Goal: Task Accomplishment & Management: Complete application form

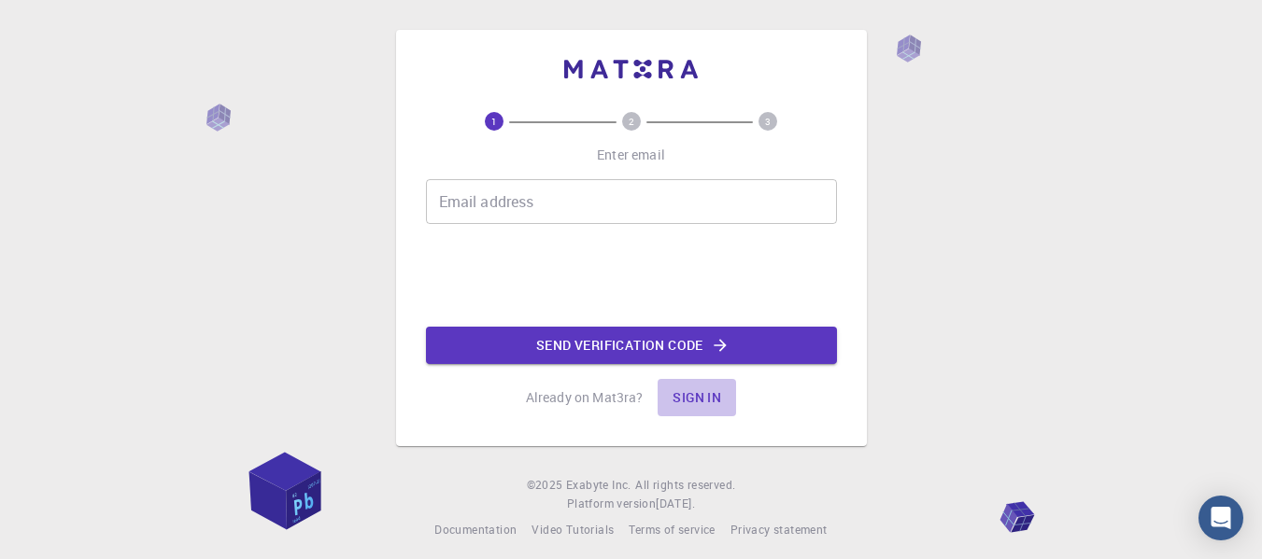
click at [698, 392] on button "Sign in" at bounding box center [696, 397] width 78 height 37
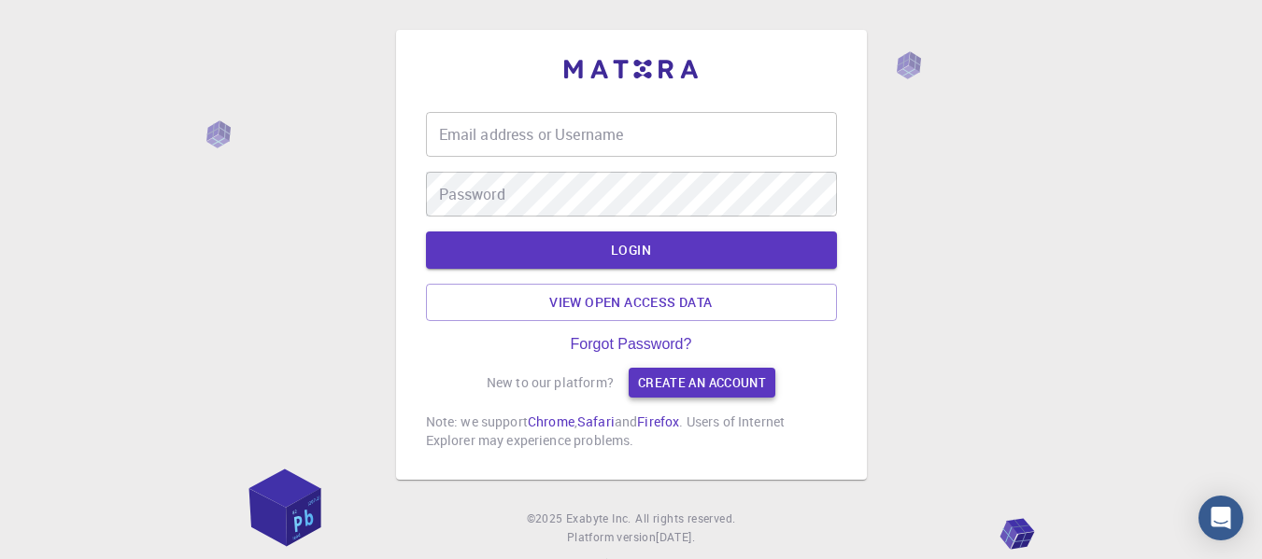
click at [671, 388] on link "Create an account" at bounding box center [701, 383] width 147 height 30
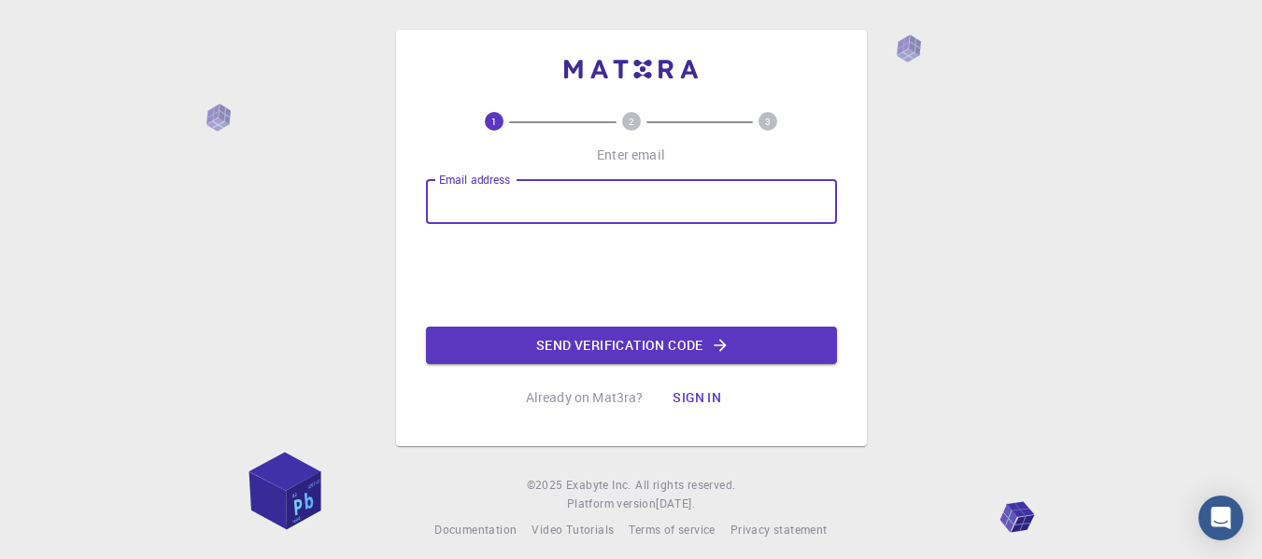
click at [568, 210] on input "Email address" at bounding box center [631, 201] width 411 height 45
type input "[EMAIL_ADDRESS][DOMAIN_NAME]"
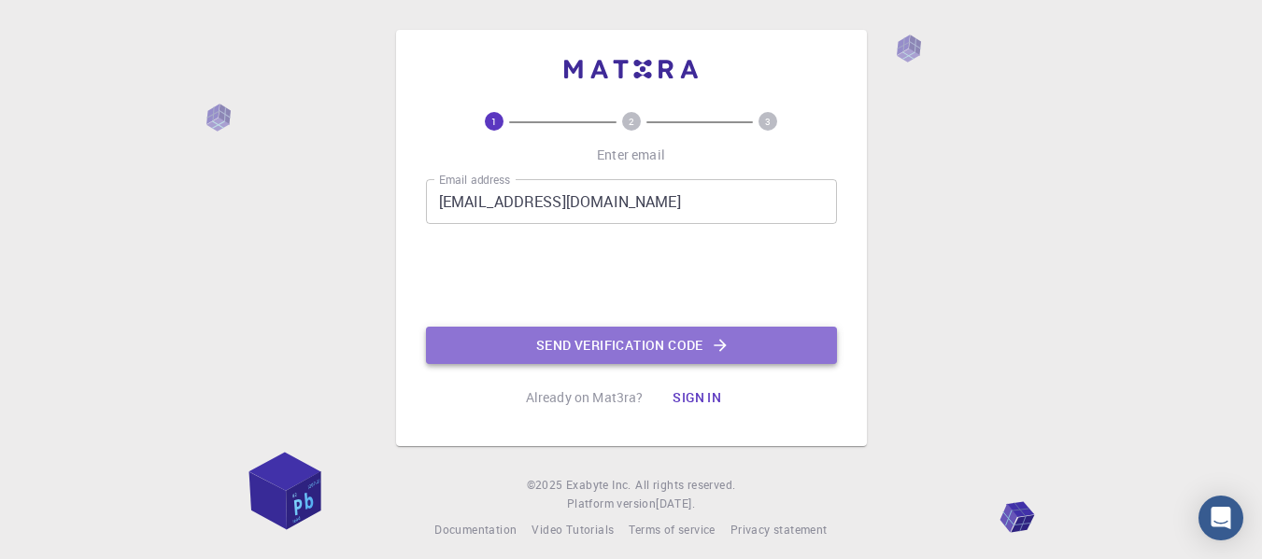
click at [568, 357] on button "Send verification code" at bounding box center [631, 345] width 411 height 37
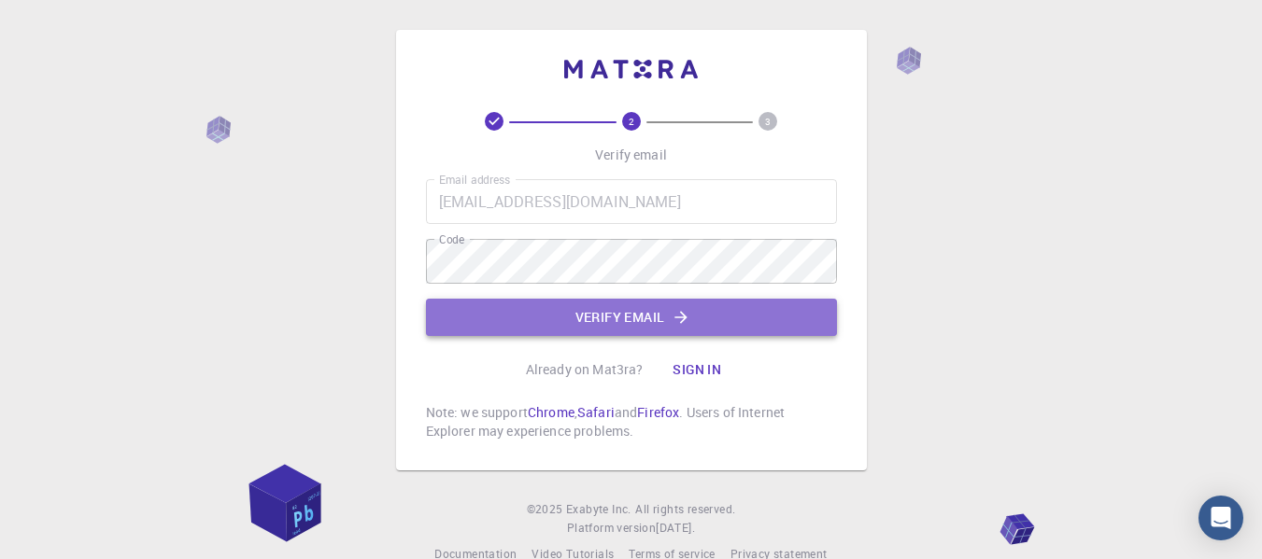
click at [543, 311] on button "Verify email" at bounding box center [631, 317] width 411 height 37
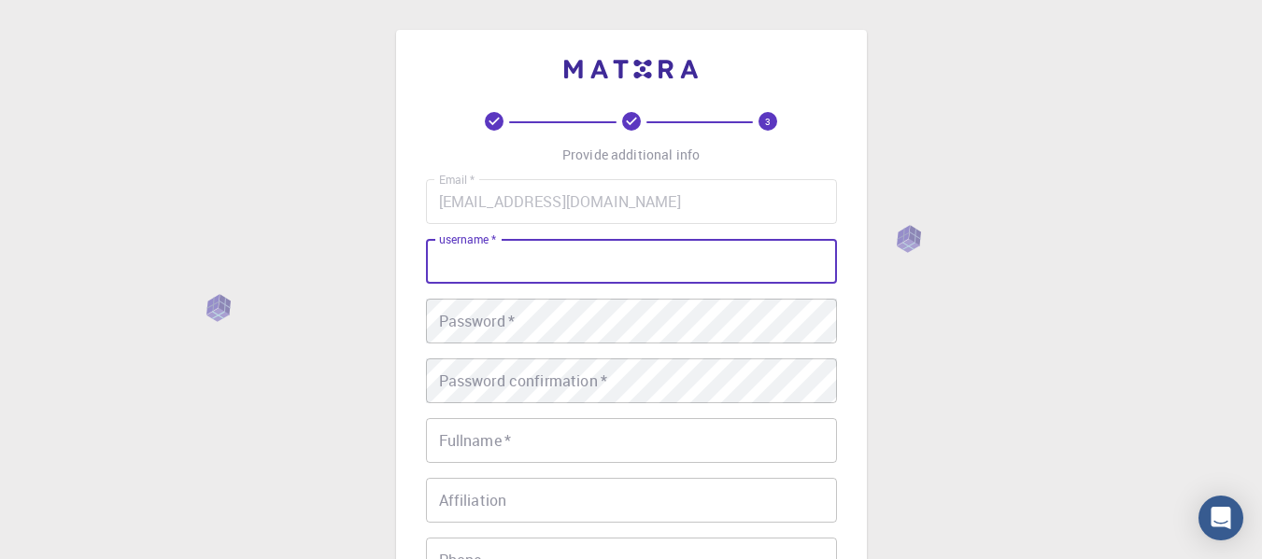
click at [539, 262] on input "username   *" at bounding box center [631, 261] width 411 height 45
type input "LALA"
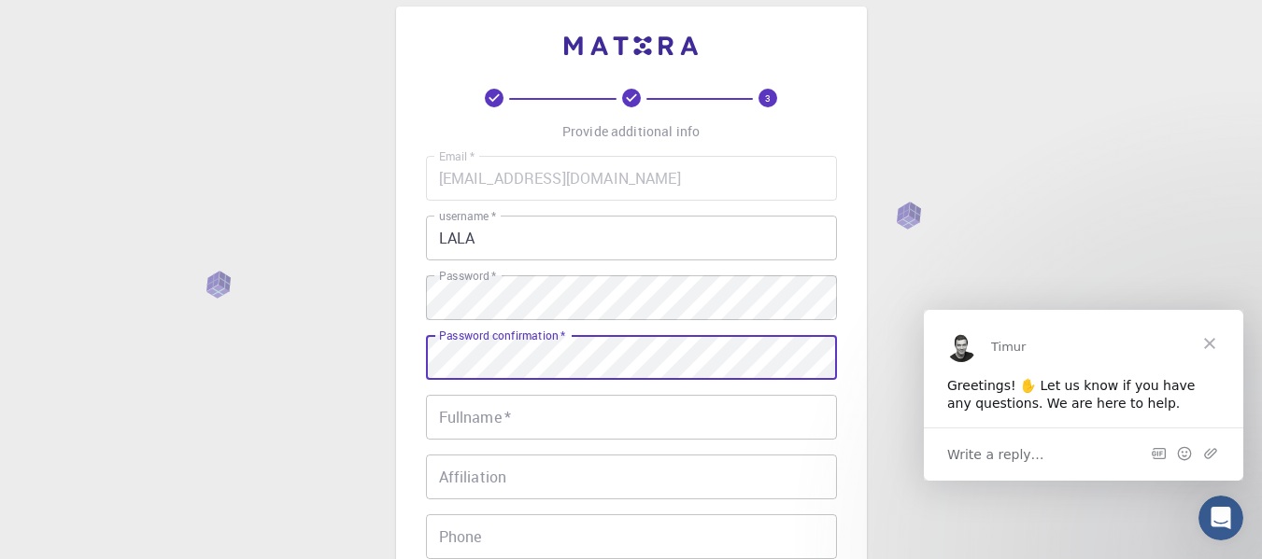
scroll to position [24, 0]
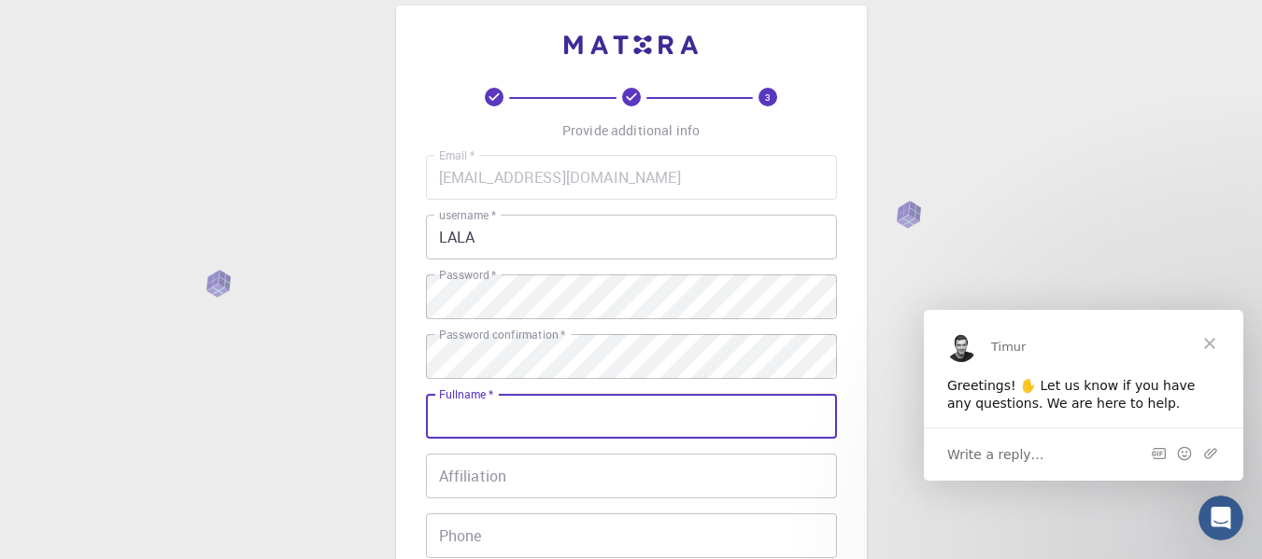
click at [539, 415] on input "Fullname   *" at bounding box center [631, 416] width 411 height 45
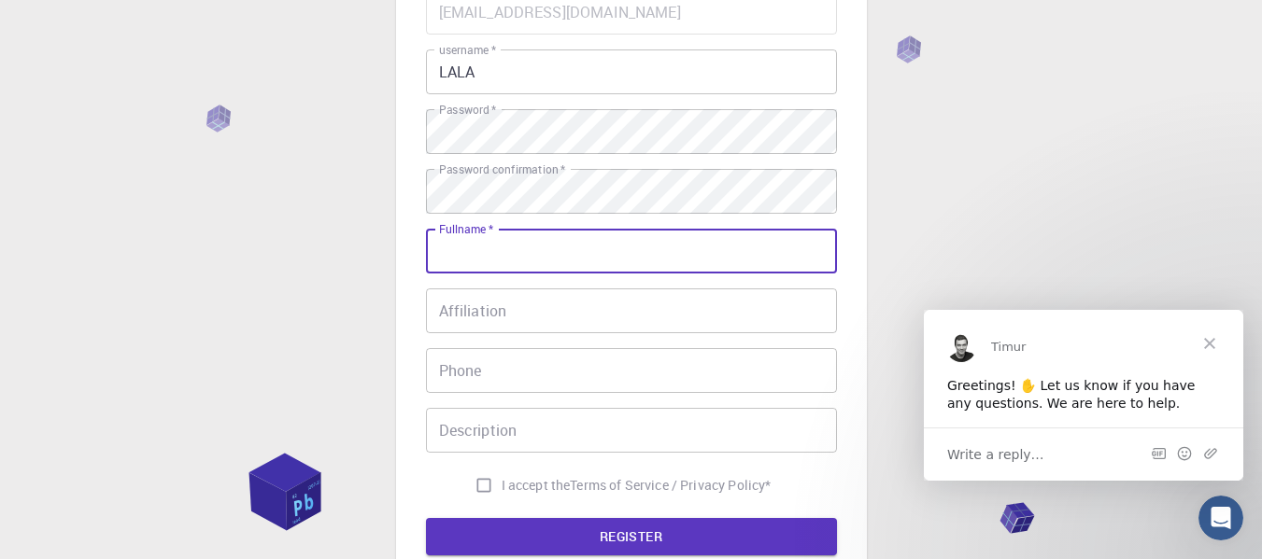
scroll to position [190, 0]
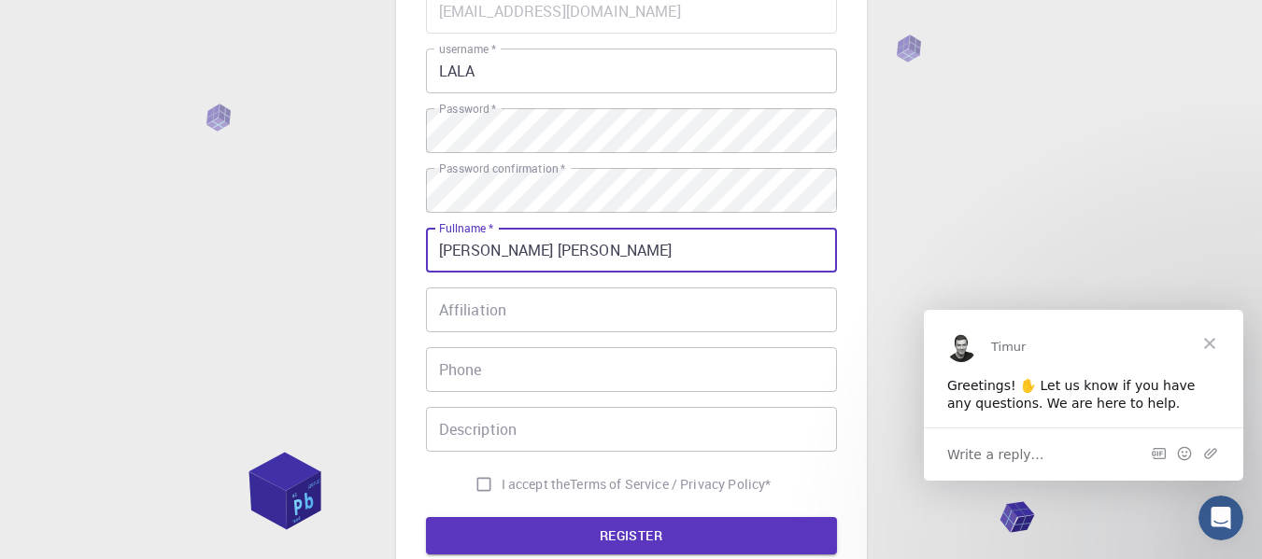
type input "[PERSON_NAME] [PERSON_NAME]"
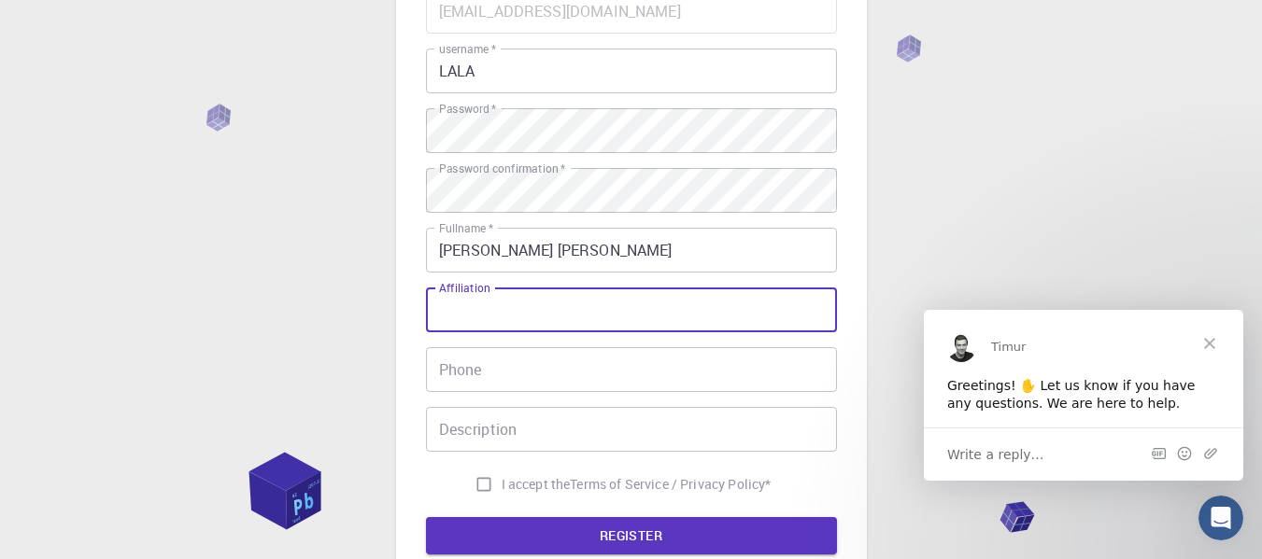
click at [541, 322] on input "Affiliation" at bounding box center [631, 310] width 411 height 45
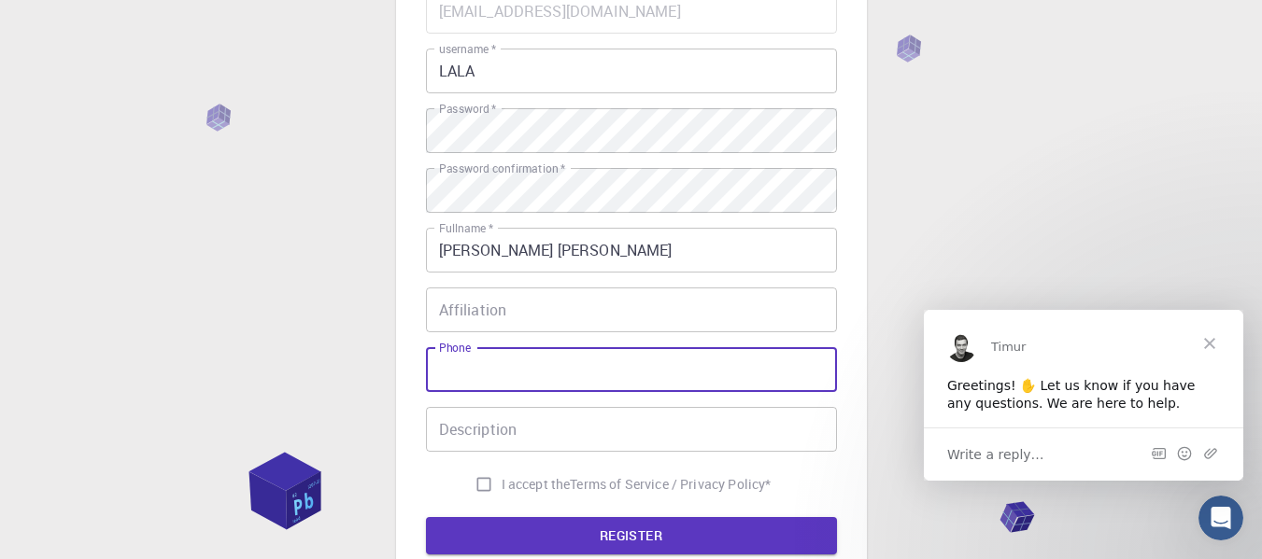
click at [529, 372] on input "Phone" at bounding box center [631, 369] width 411 height 45
type input "41996127592"
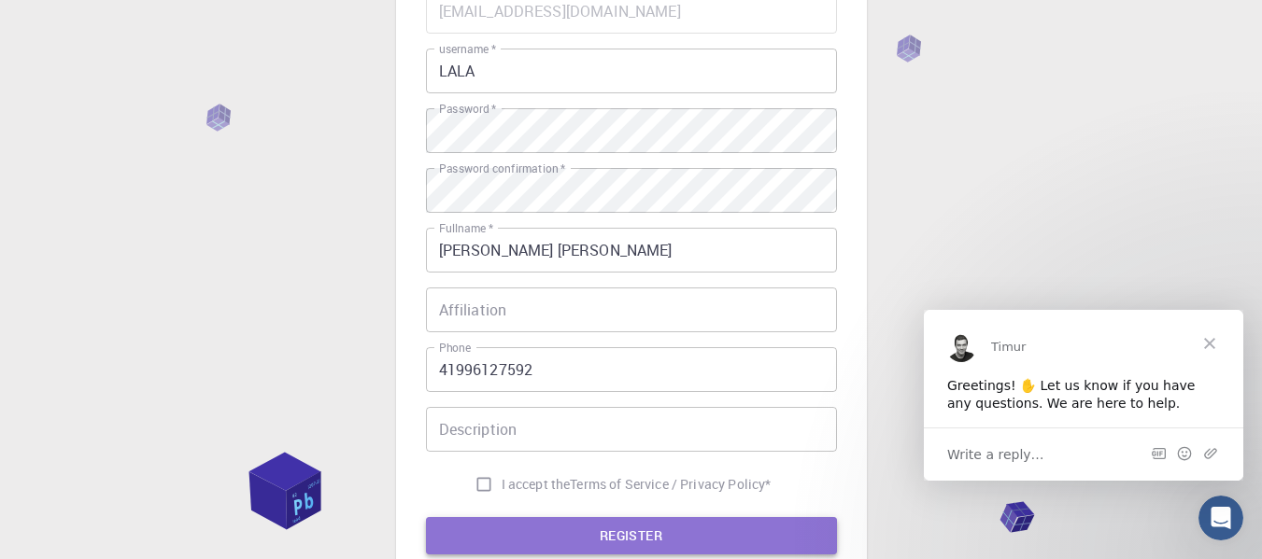
click at [556, 518] on button "REGISTER" at bounding box center [631, 535] width 411 height 37
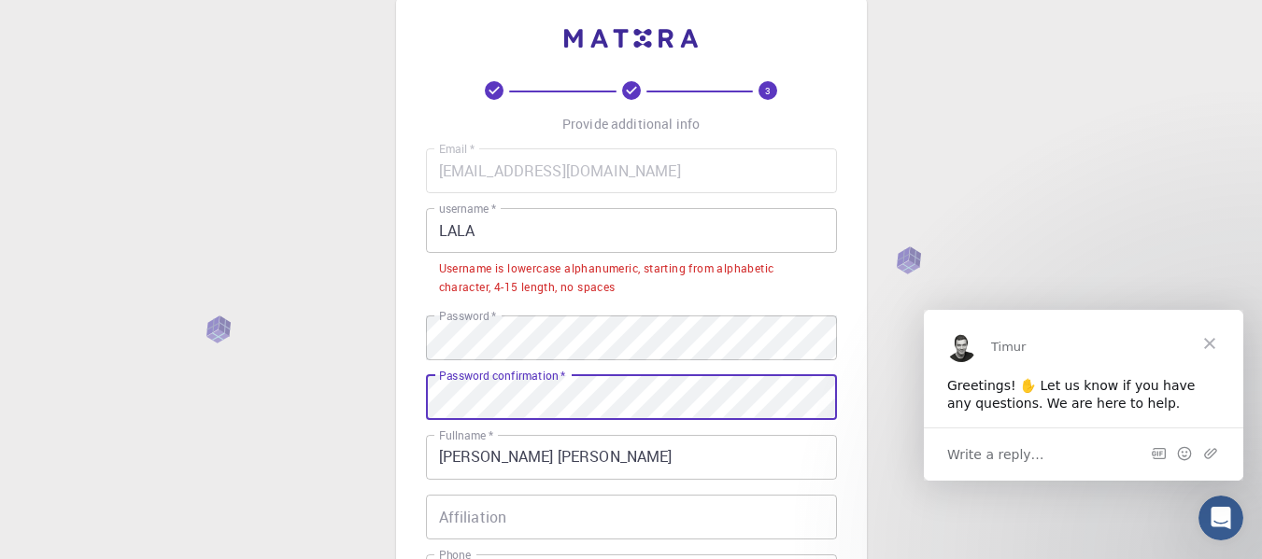
scroll to position [0, 0]
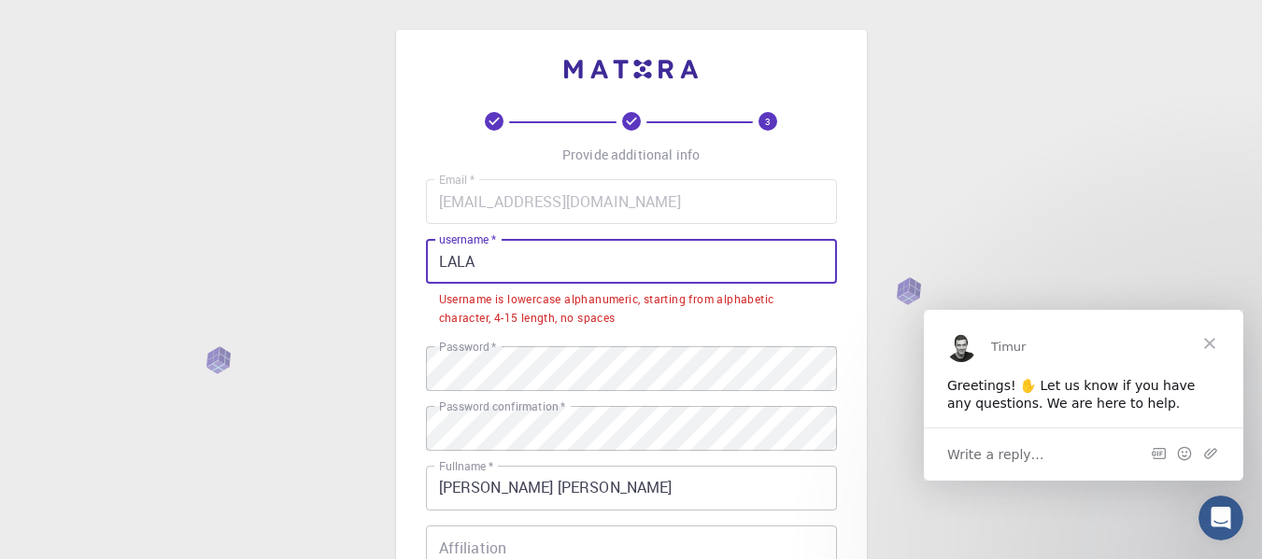
click at [533, 273] on input "LALA" at bounding box center [631, 261] width 411 height 45
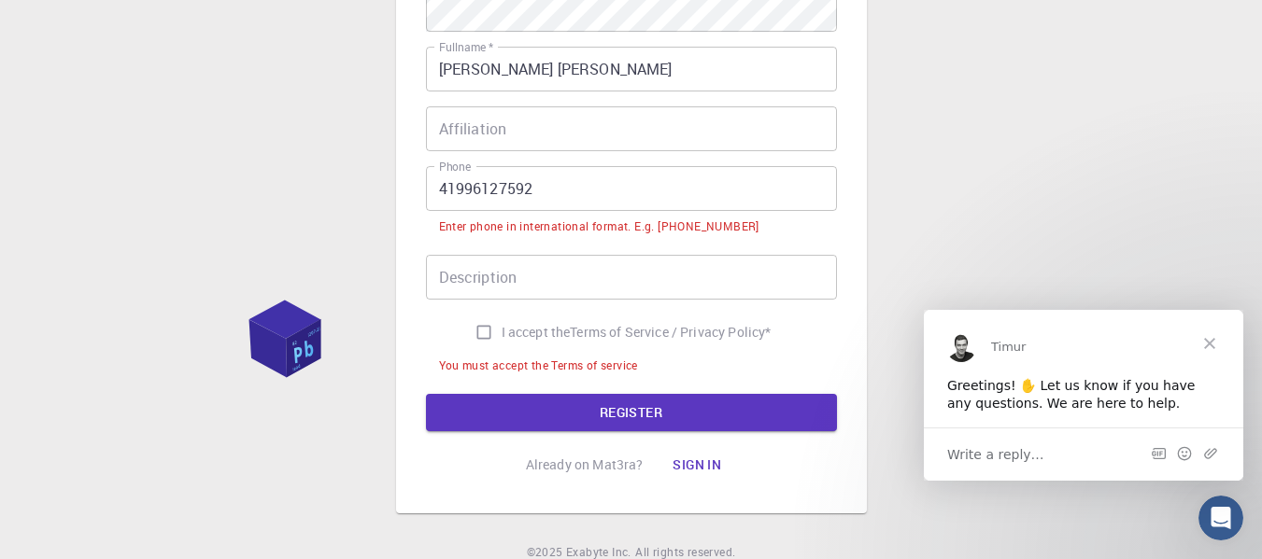
scroll to position [371, 0]
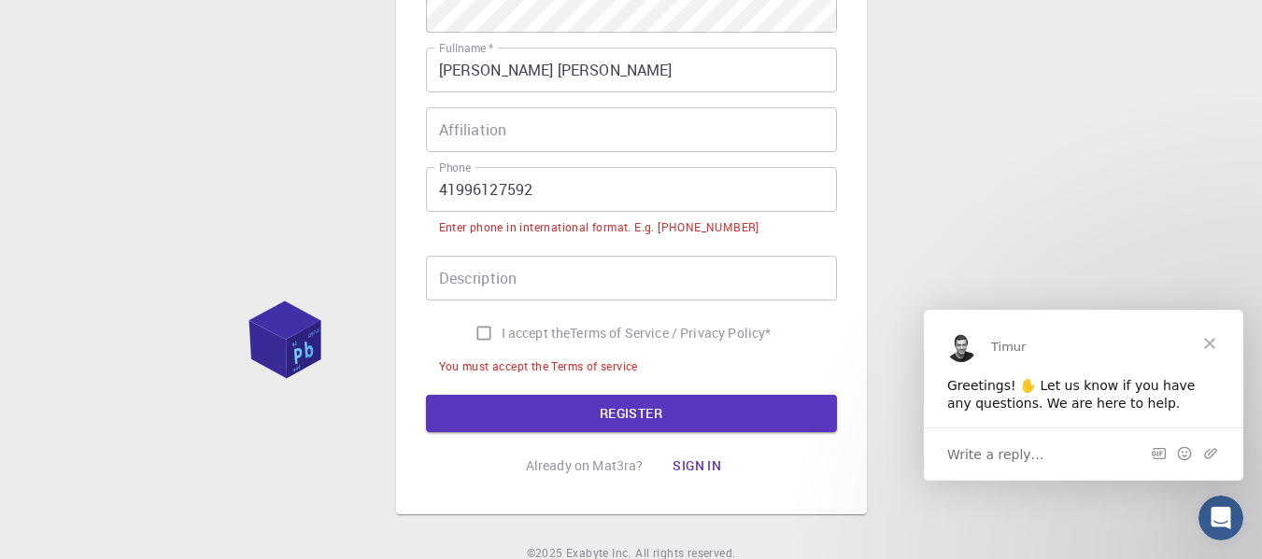
type input "LALAemilly eng"
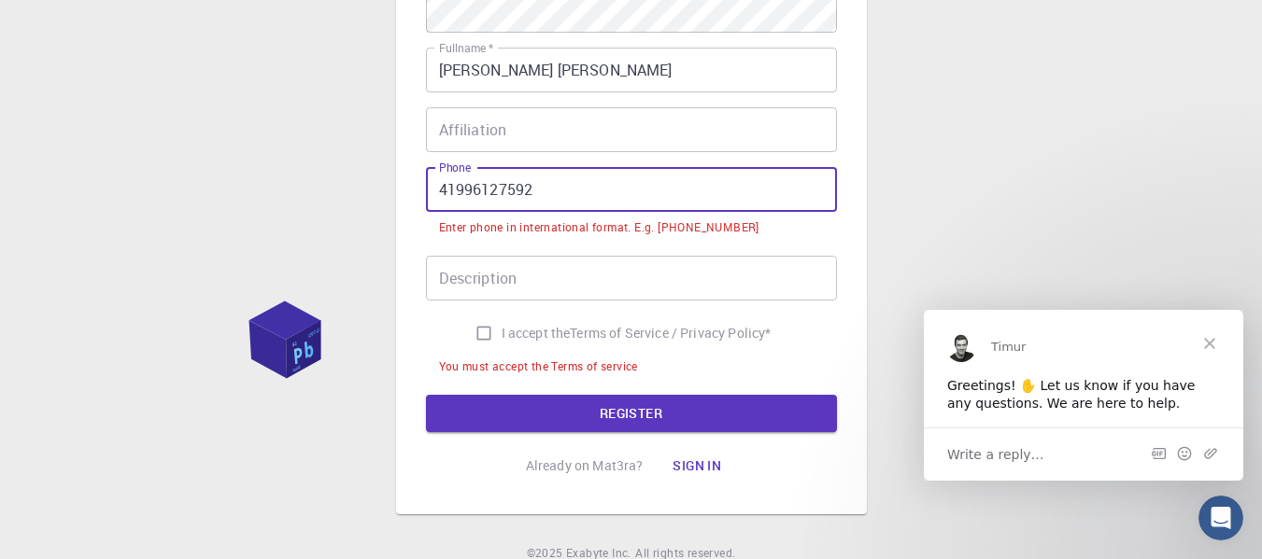
click at [438, 194] on input "41996127592" at bounding box center [631, 189] width 411 height 45
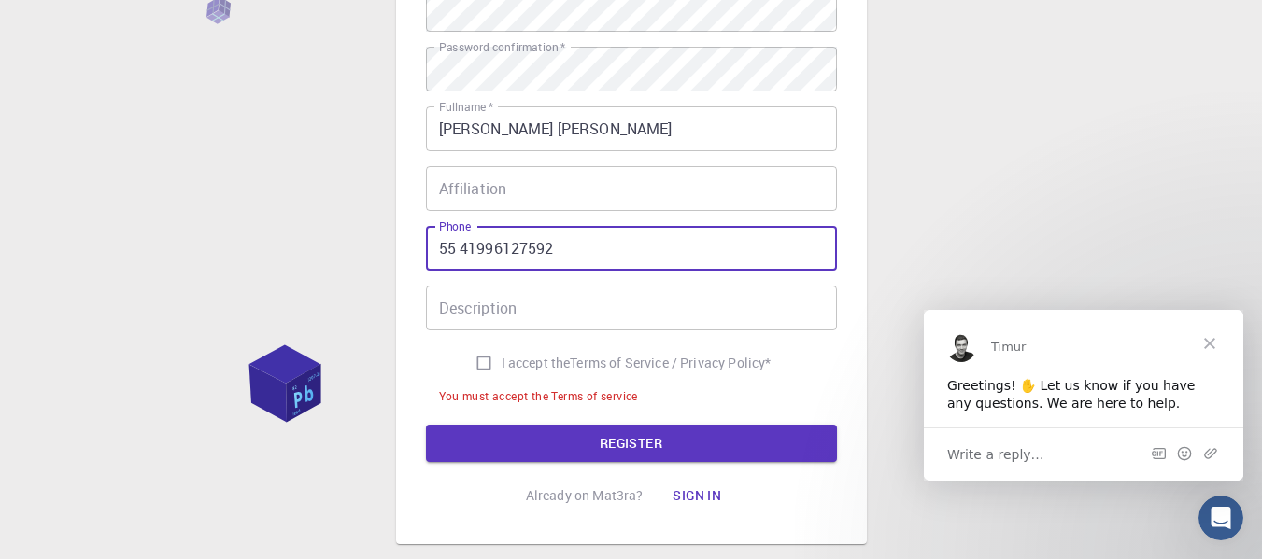
scroll to position [420, 0]
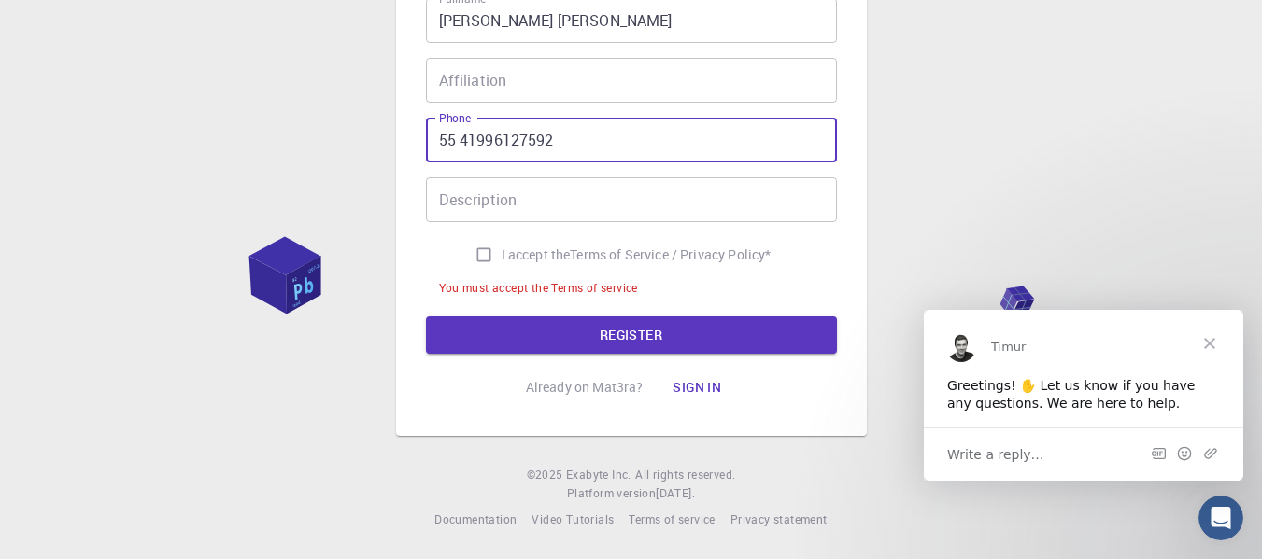
type input "55 41996127592"
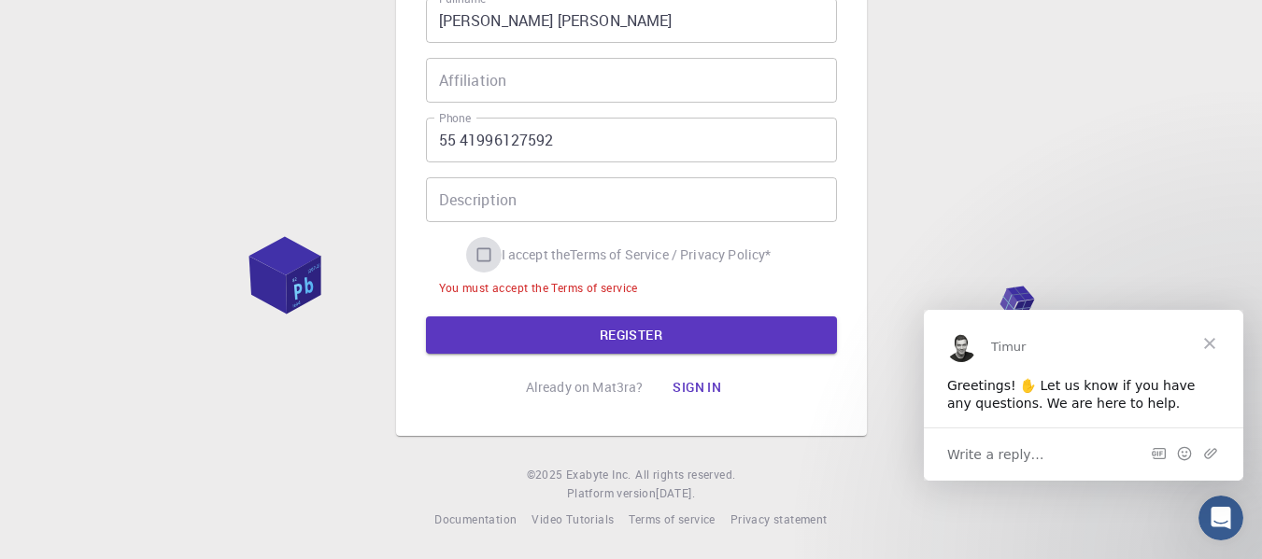
click at [472, 250] on input "I accept the Terms of Service / Privacy Policy *" at bounding box center [483, 254] width 35 height 35
checkbox input "true"
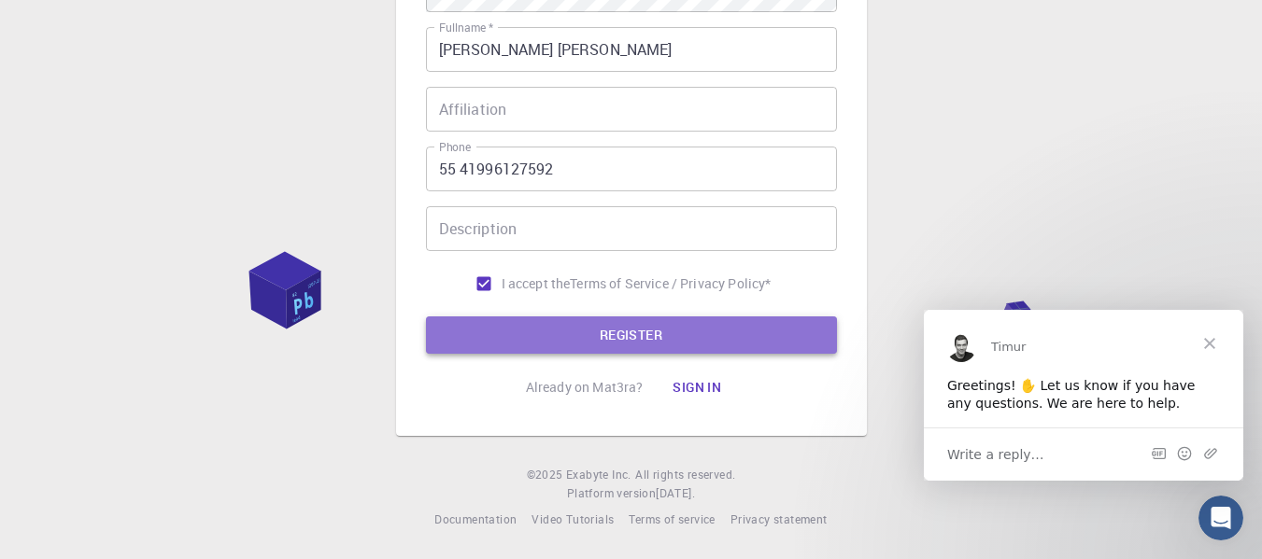
click at [504, 324] on button "REGISTER" at bounding box center [631, 335] width 411 height 37
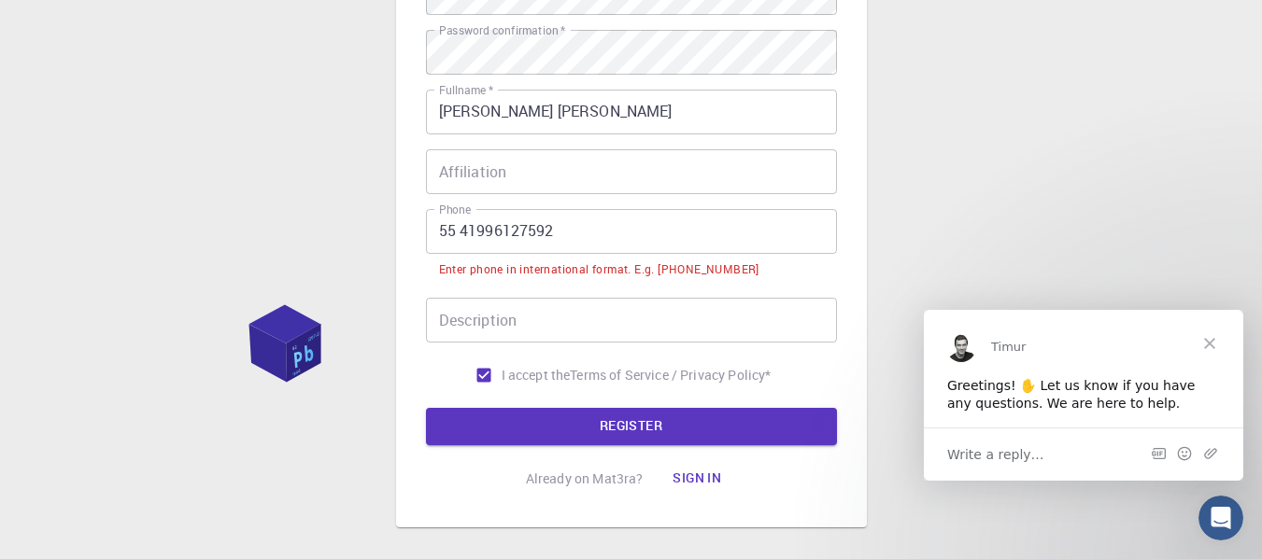
scroll to position [363, 0]
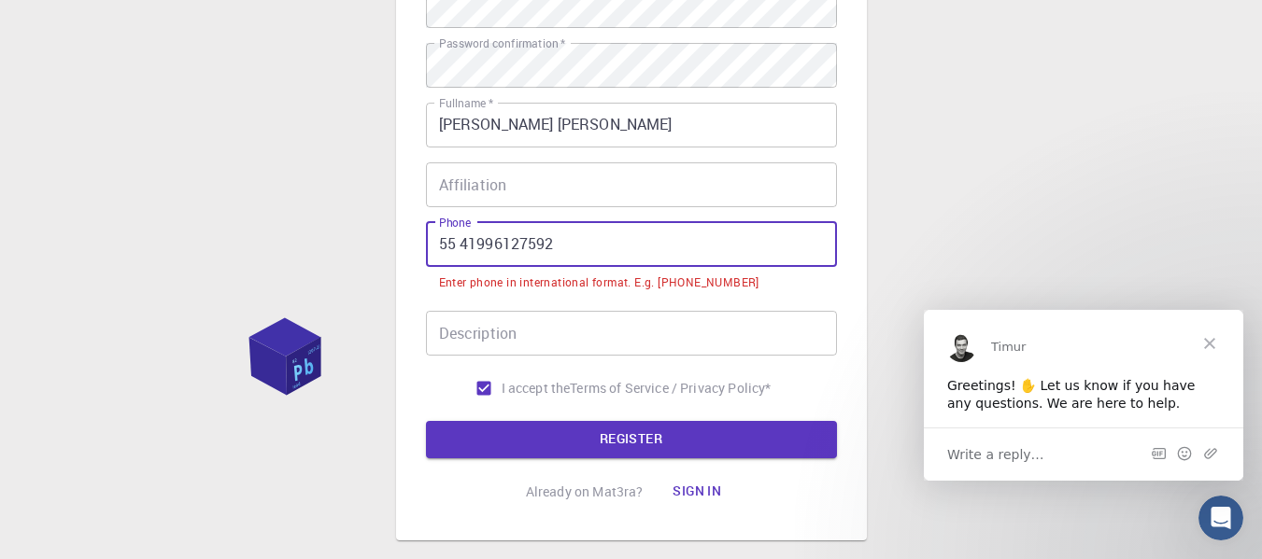
click at [453, 249] on input "55 41996127592" at bounding box center [631, 244] width 411 height 45
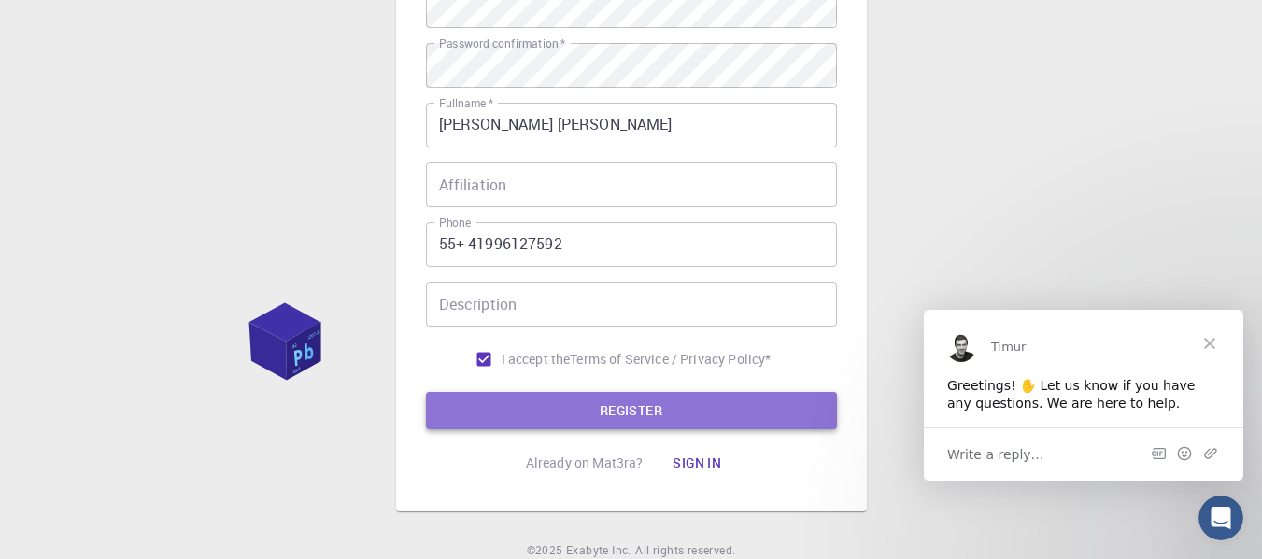
click at [540, 400] on button "REGISTER" at bounding box center [631, 410] width 411 height 37
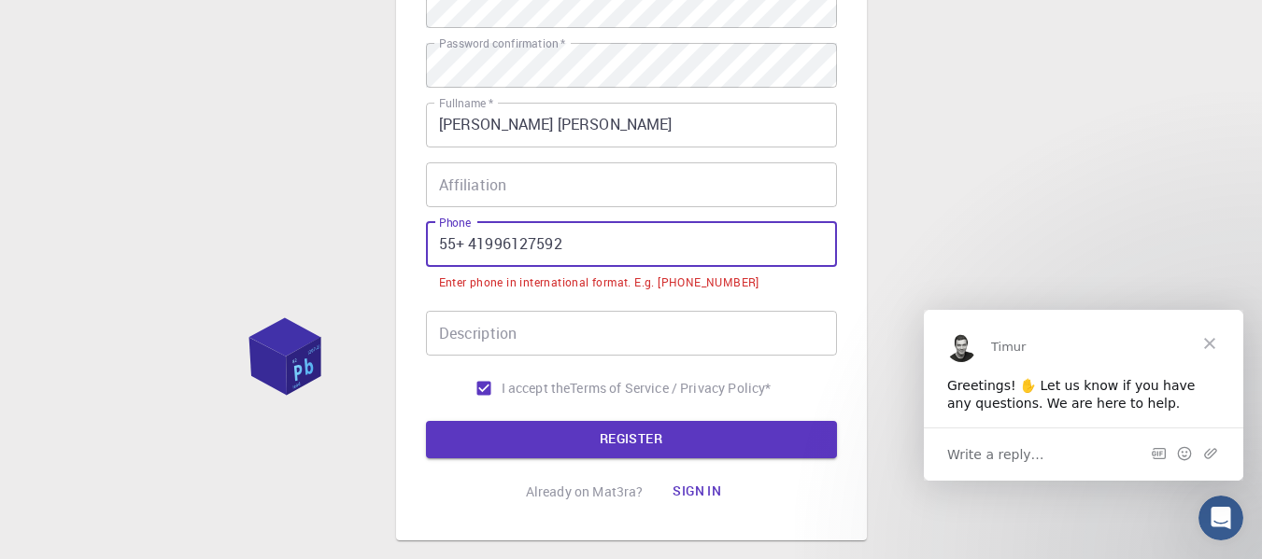
click at [485, 245] on input "55+ 41996127592" at bounding box center [631, 244] width 411 height 45
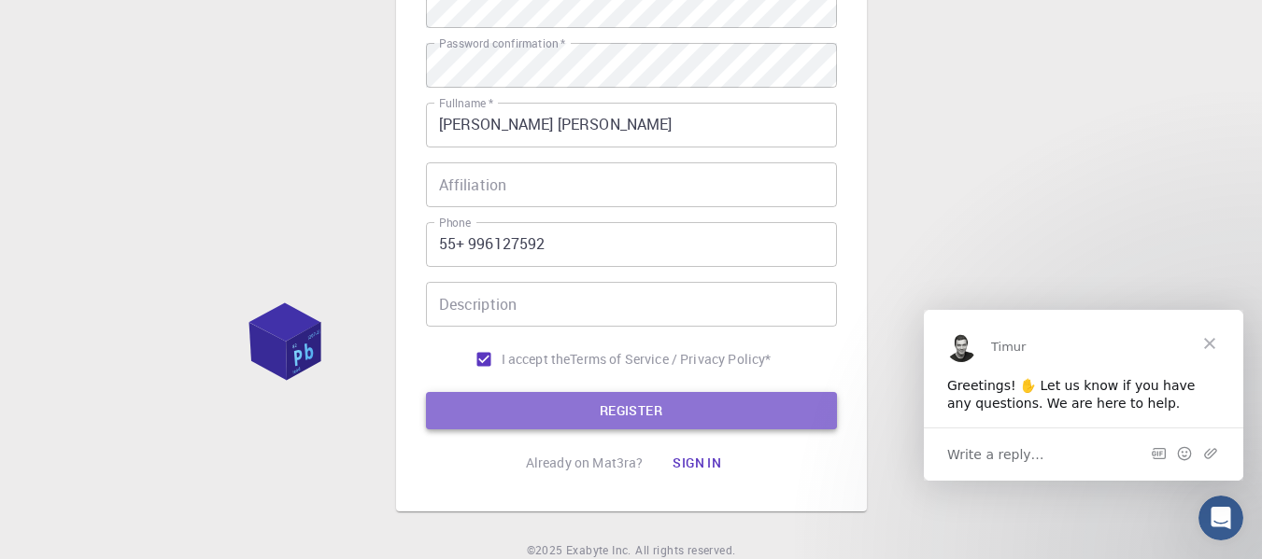
click at [537, 406] on button "REGISTER" at bounding box center [631, 410] width 411 height 37
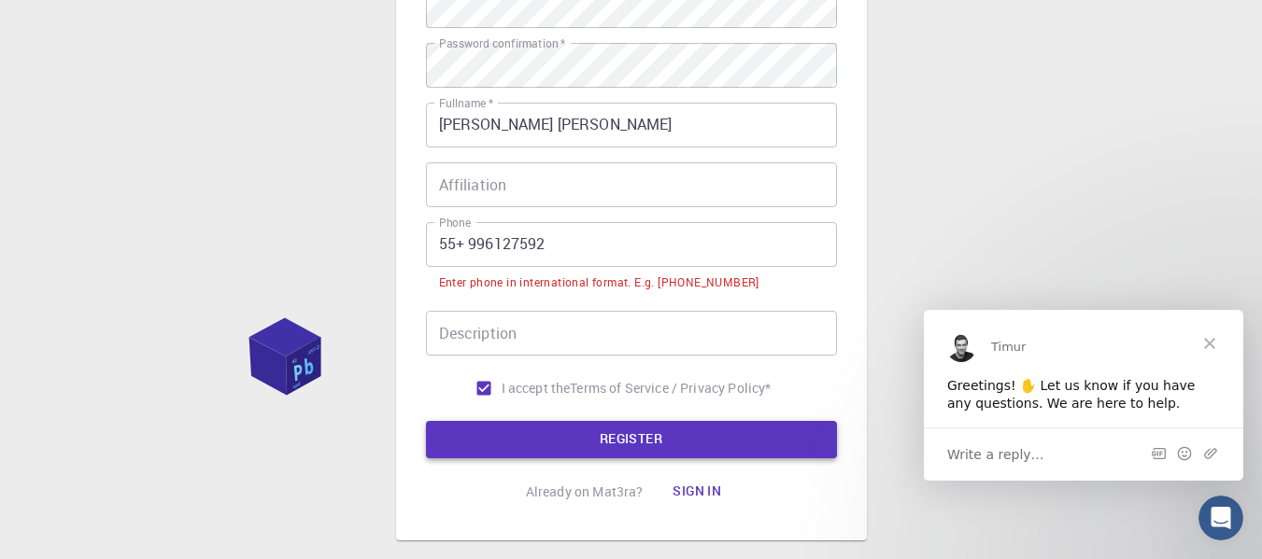
click at [537, 406] on form "Email   * [EMAIL_ADDRESS][DOMAIN_NAME] Email   * username   * [PERSON_NAME] eng…" at bounding box center [631, 137] width 411 height 642
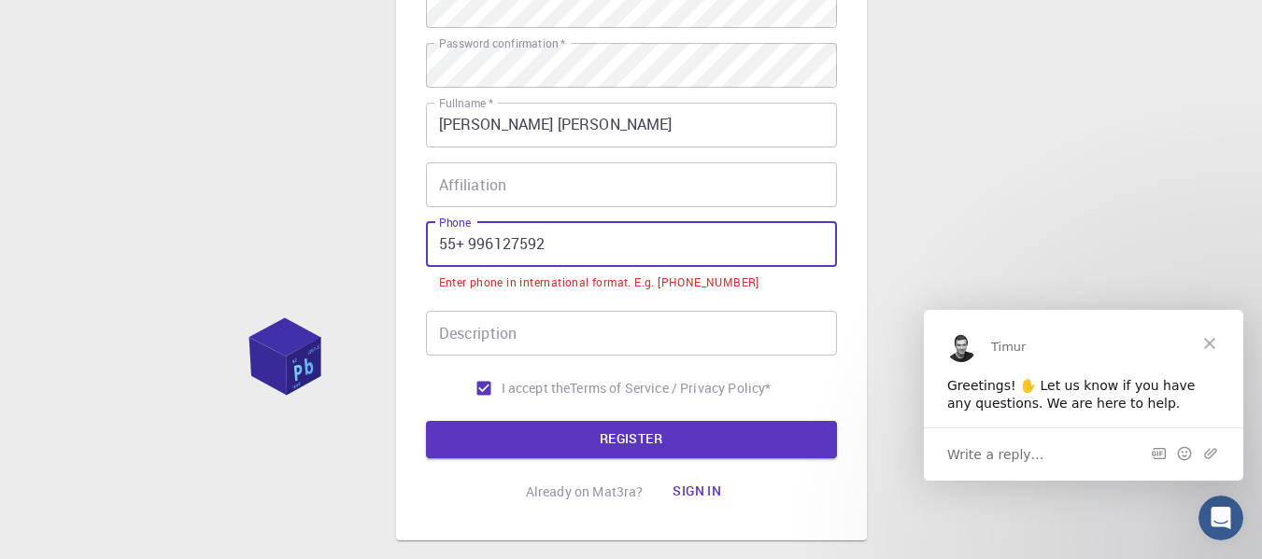
click at [466, 247] on input "55+ 996127592" at bounding box center [631, 244] width 411 height 45
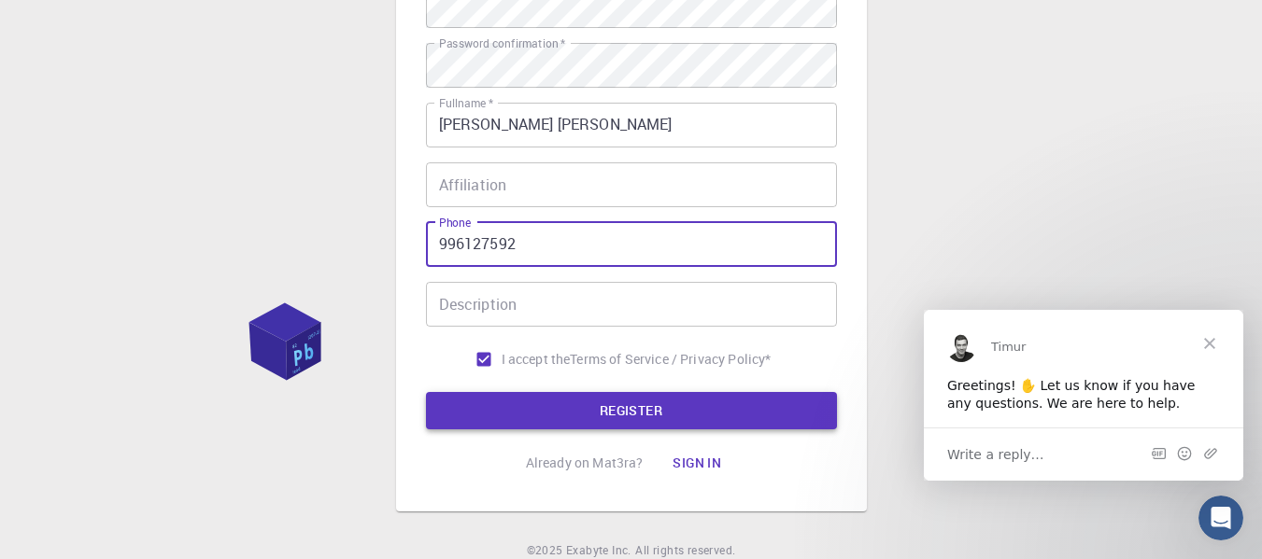
click at [601, 393] on button "REGISTER" at bounding box center [631, 410] width 411 height 37
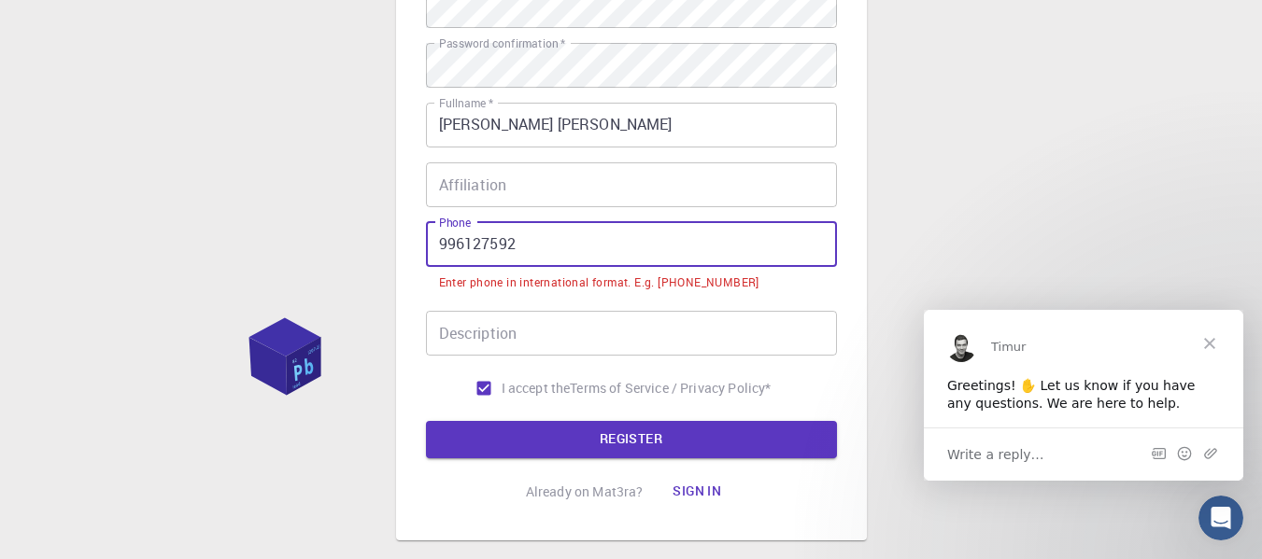
click at [447, 245] on input "996127592" at bounding box center [631, 244] width 411 height 45
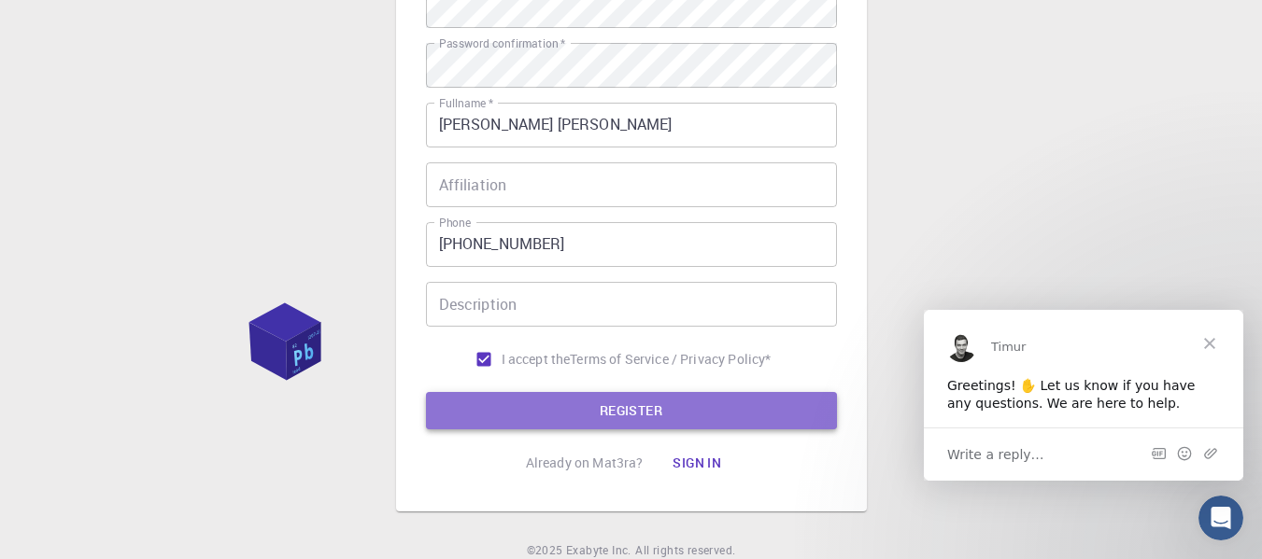
click at [576, 419] on button "REGISTER" at bounding box center [631, 410] width 411 height 37
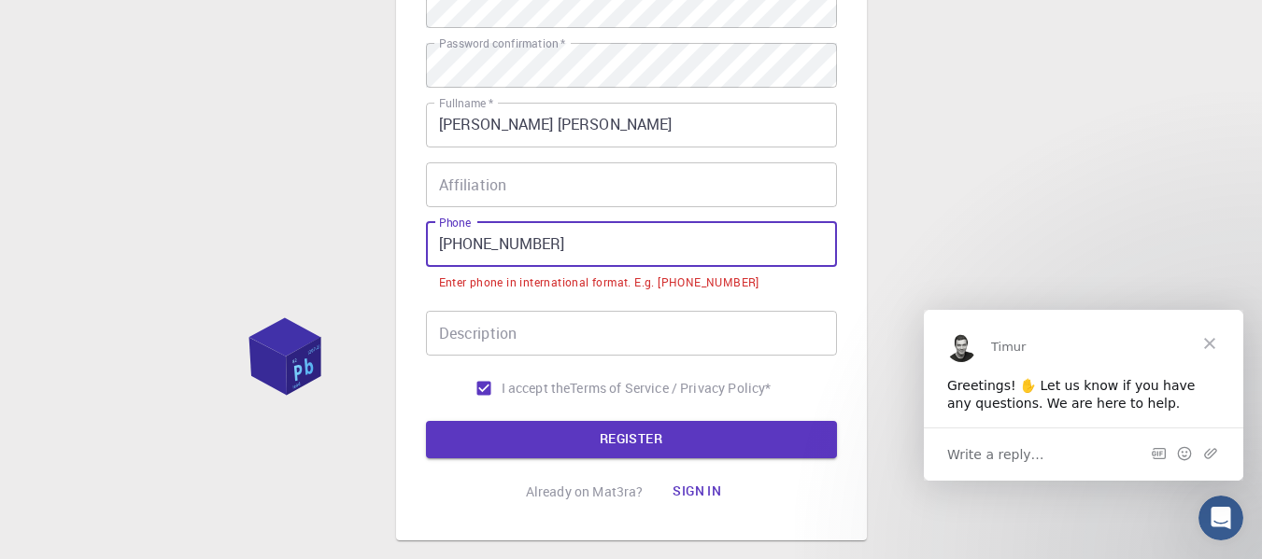
click at [489, 244] on input "[PHONE_NUMBER]" at bounding box center [631, 244] width 411 height 45
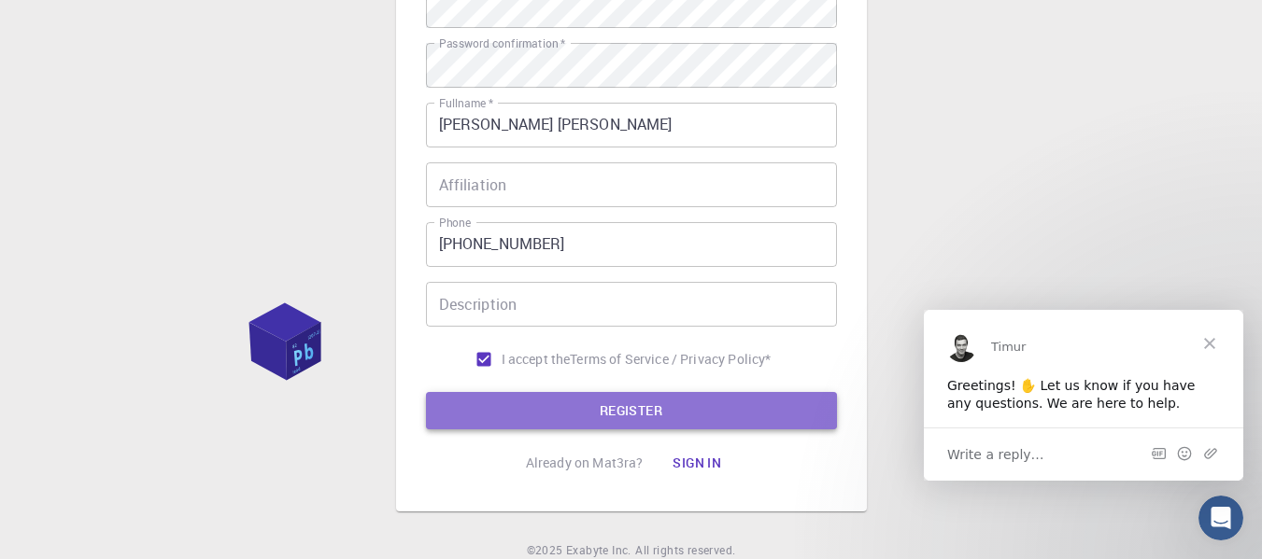
click at [606, 400] on button "REGISTER" at bounding box center [631, 410] width 411 height 37
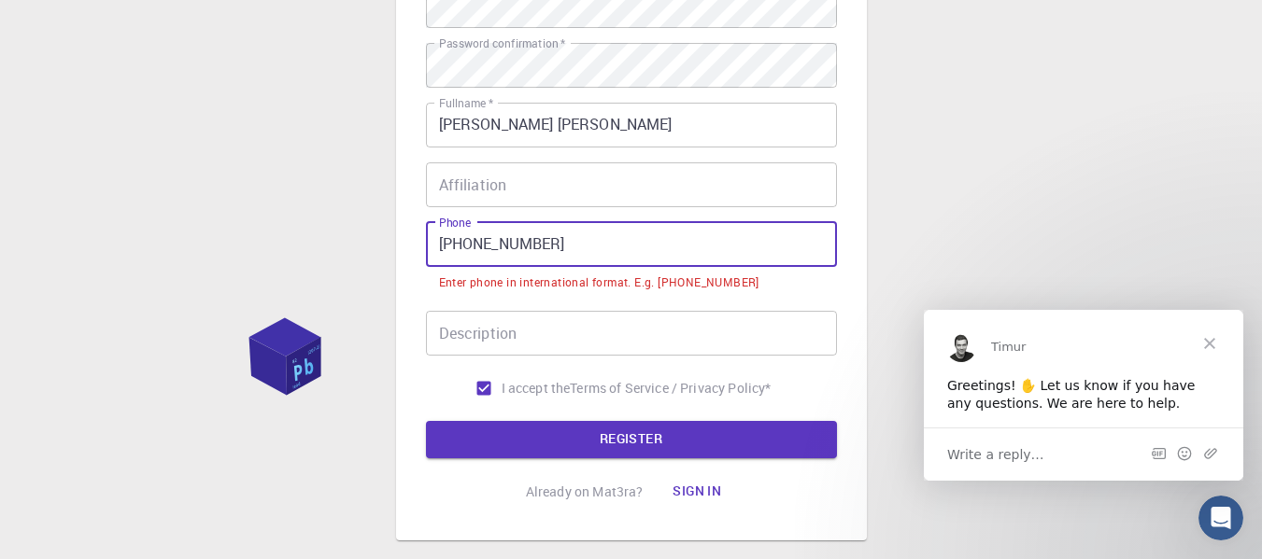
click at [512, 244] on input "[PHONE_NUMBER]" at bounding box center [631, 244] width 411 height 45
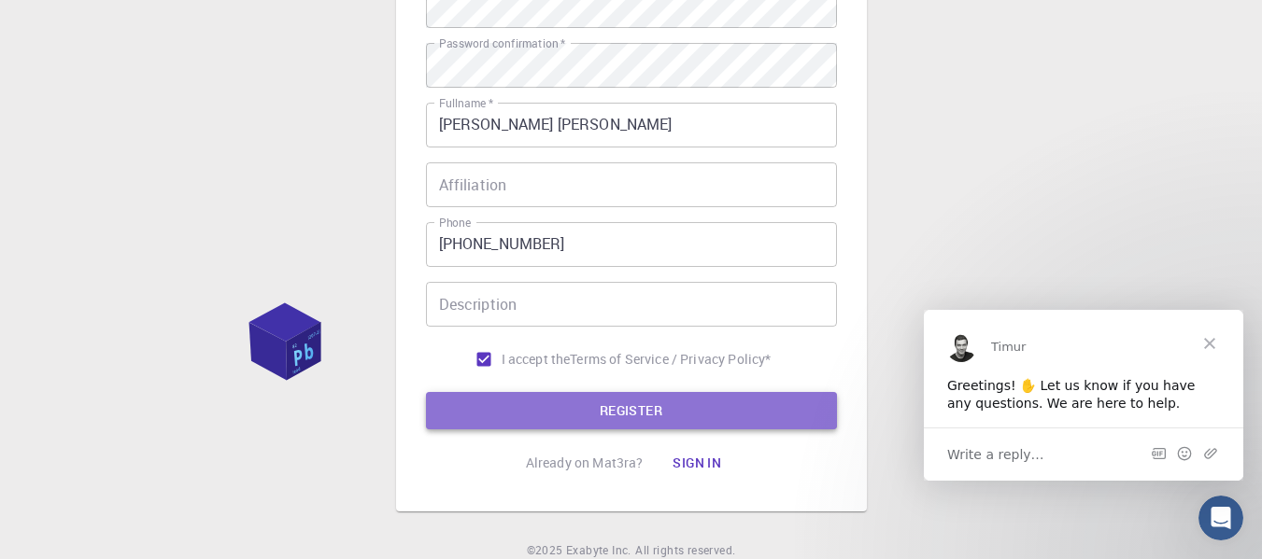
click at [621, 424] on button "REGISTER" at bounding box center [631, 410] width 411 height 37
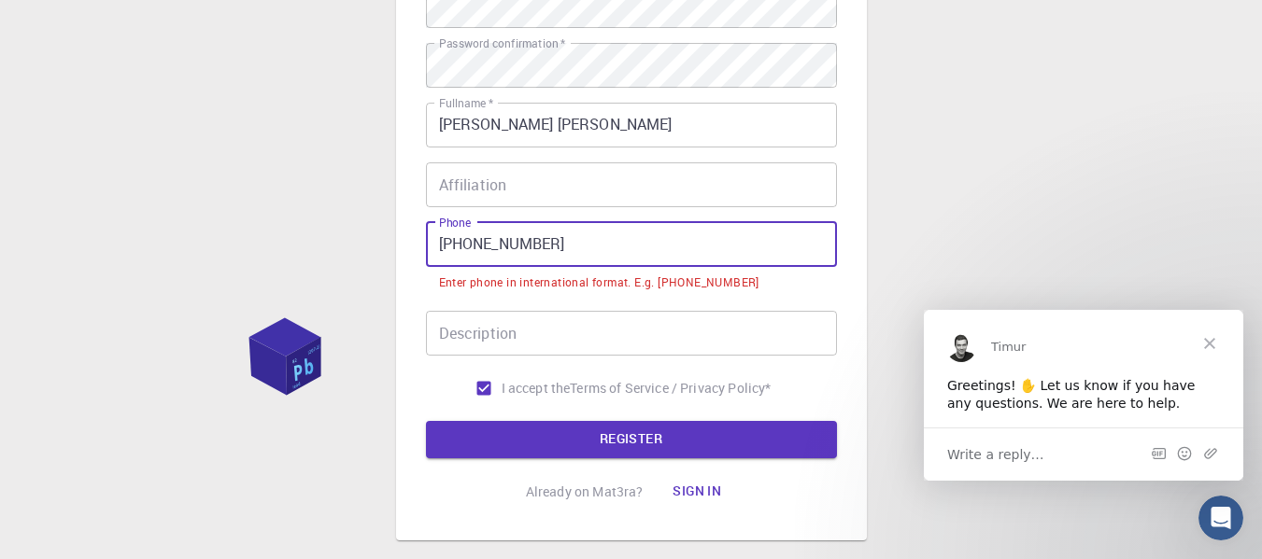
click at [510, 242] on input "[PHONE_NUMBER]" at bounding box center [631, 244] width 411 height 45
type input "[PHONE_NUMBER]"
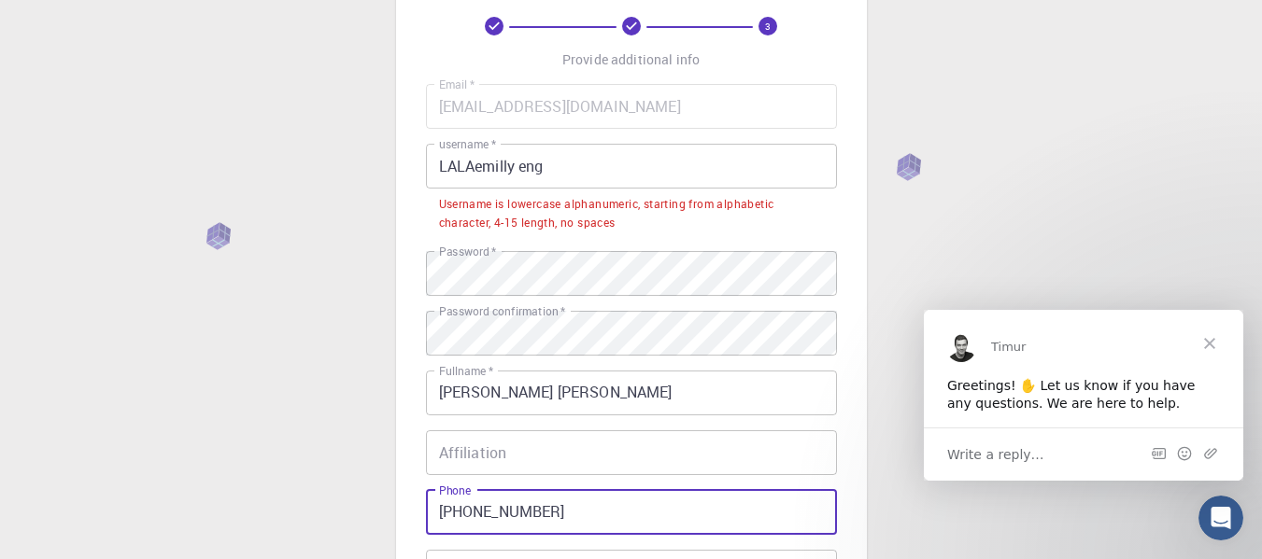
scroll to position [92, 0]
